Goal: Information Seeking & Learning: Check status

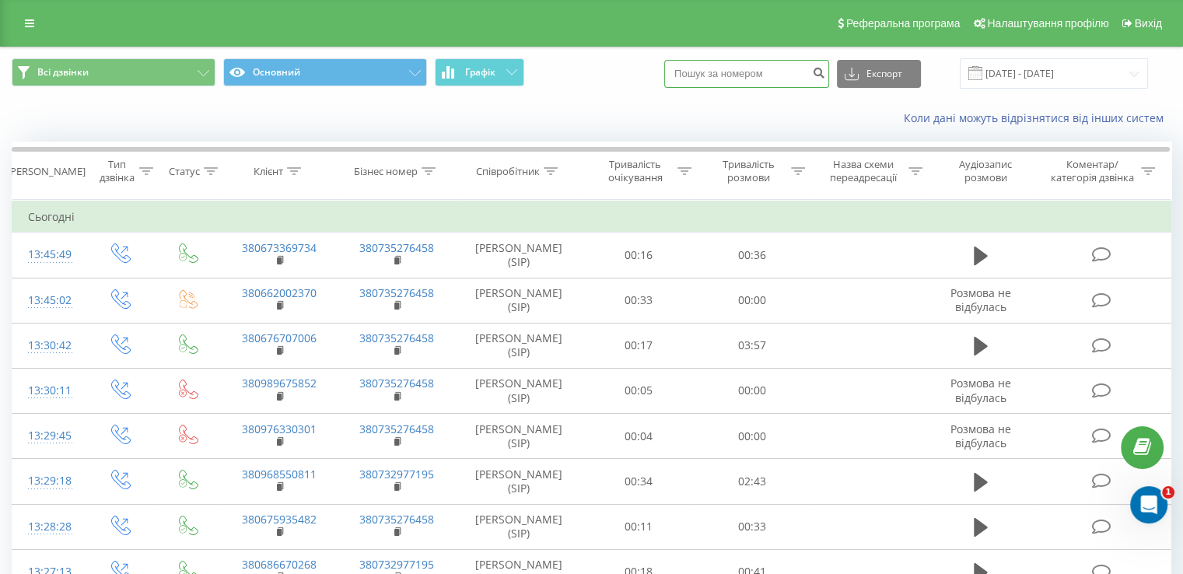
click at [772, 77] on input at bounding box center [746, 74] width 165 height 28
paste input "380974491631"
type input "380974491631"
click at [825, 75] on icon "submit" at bounding box center [818, 70] width 13 height 9
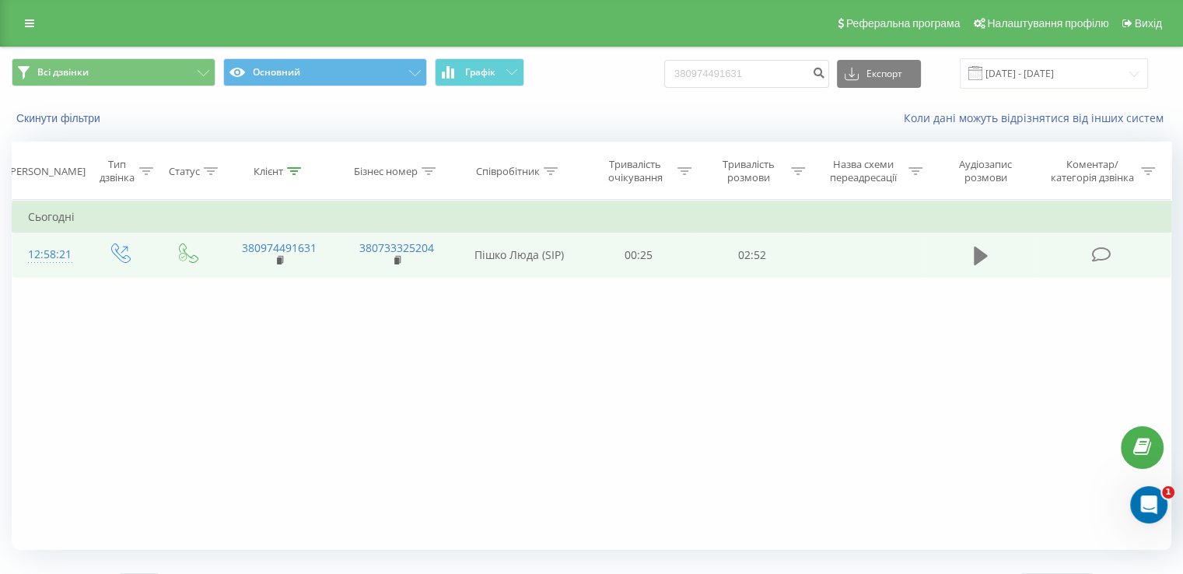
click at [984, 250] on icon at bounding box center [980, 256] width 14 height 22
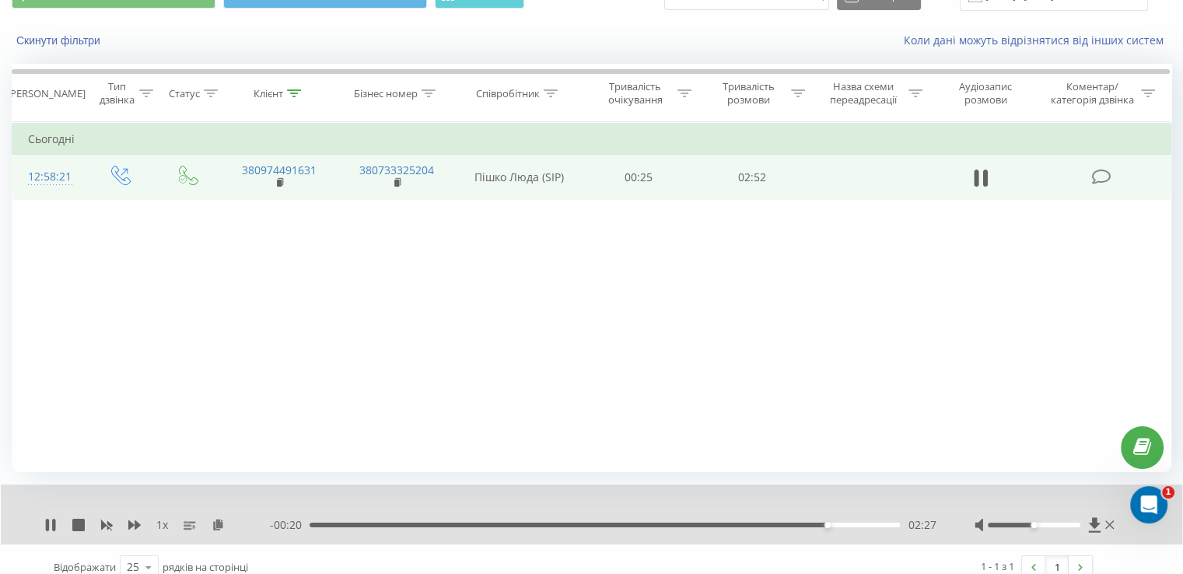
scroll to position [93, 0]
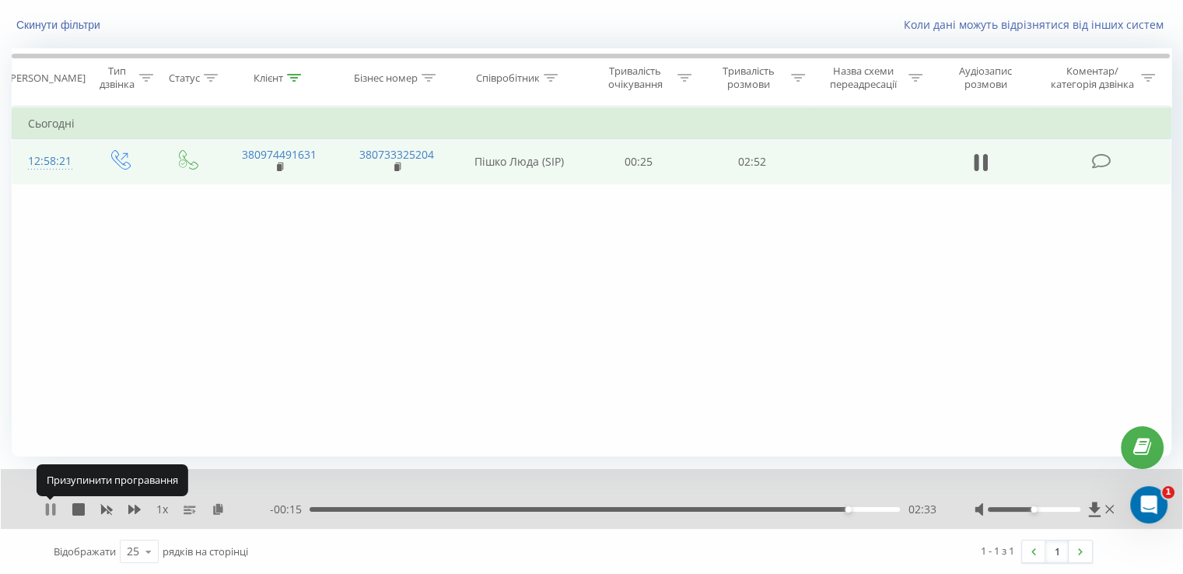
click at [47, 503] on icon at bounding box center [50, 509] width 12 height 12
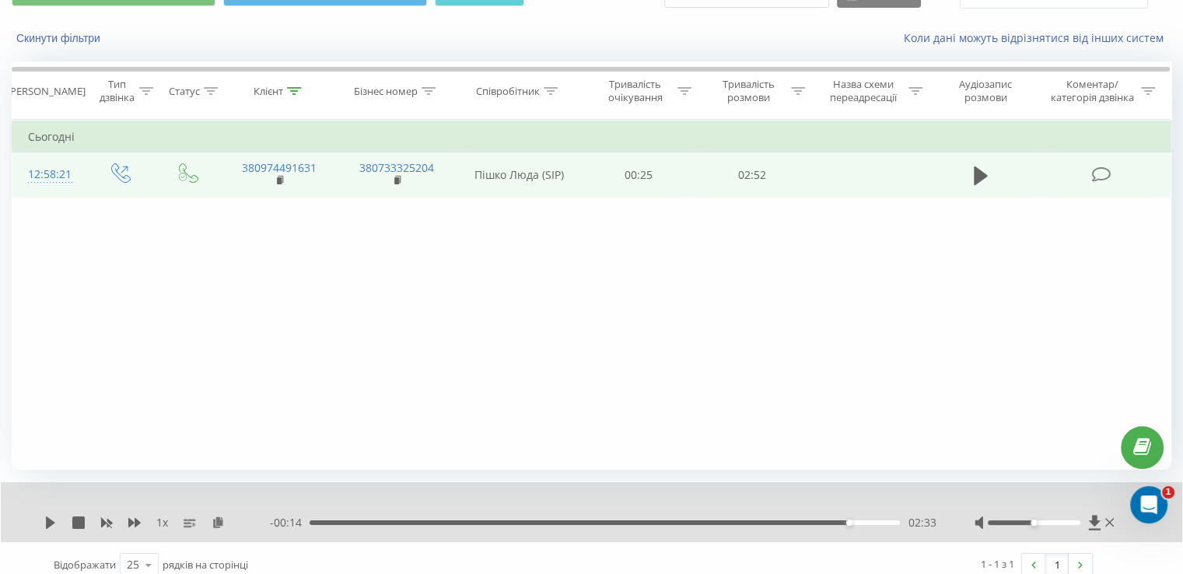
scroll to position [0, 0]
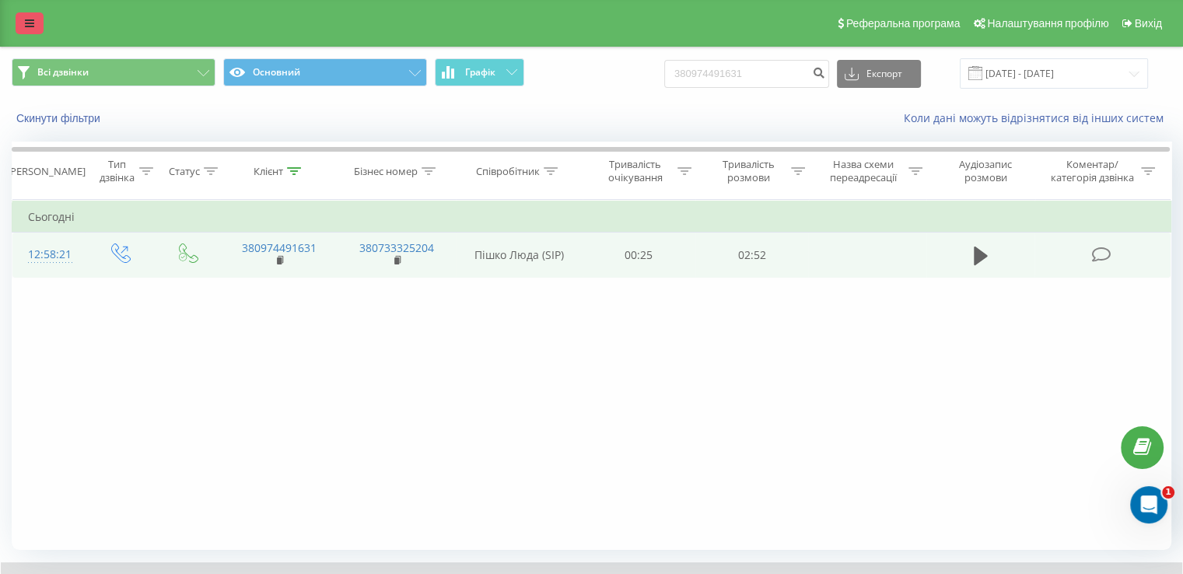
click at [32, 16] on link at bounding box center [30, 23] width 28 height 22
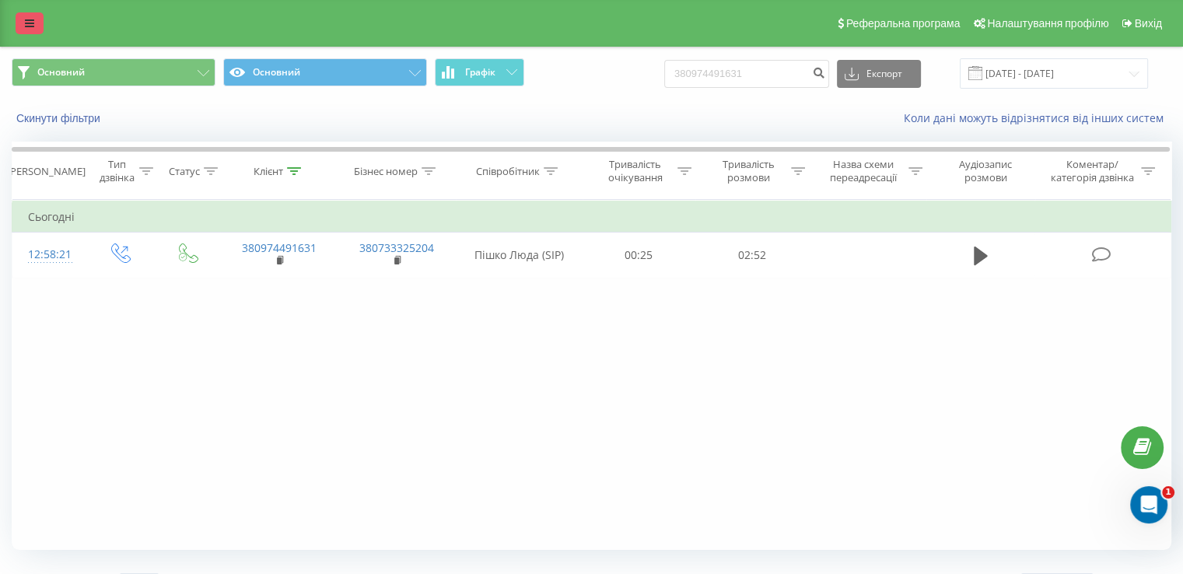
click at [23, 16] on link at bounding box center [30, 23] width 28 height 22
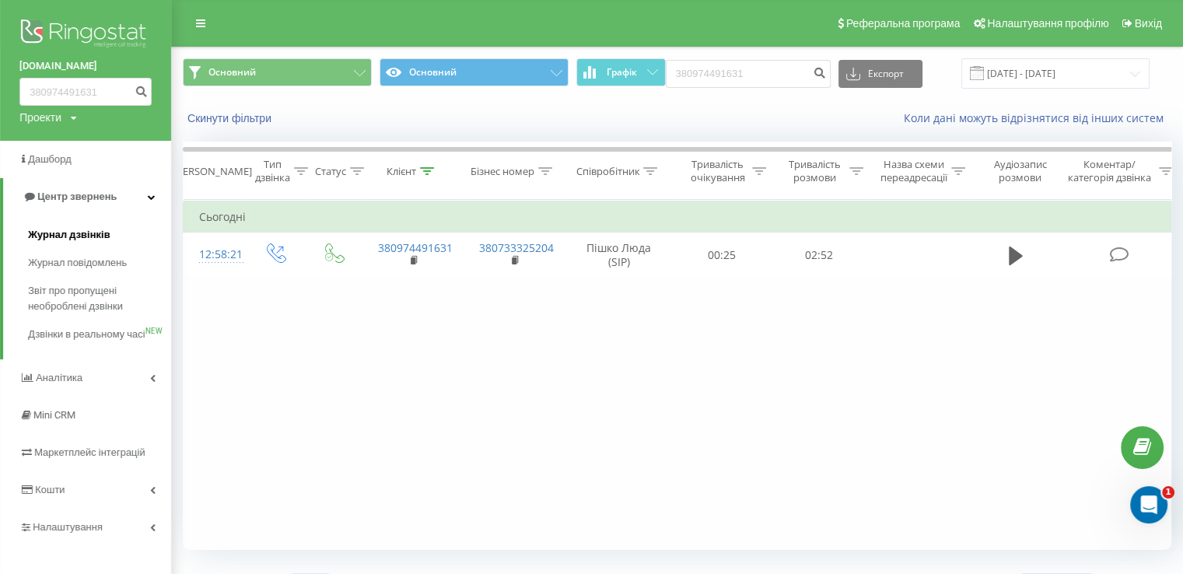
click at [68, 239] on span "Журнал дзвінків" at bounding box center [69, 235] width 82 height 16
